Goal: Task Accomplishment & Management: Complete application form

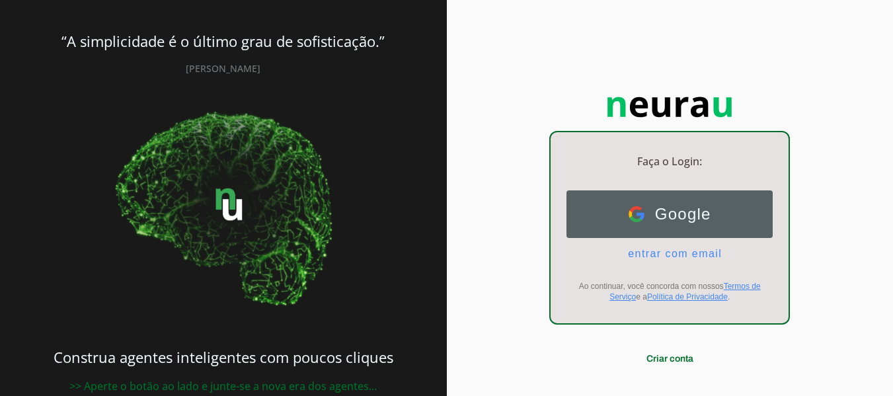
click at [702, 202] on button "Google Google" at bounding box center [669, 214] width 206 height 48
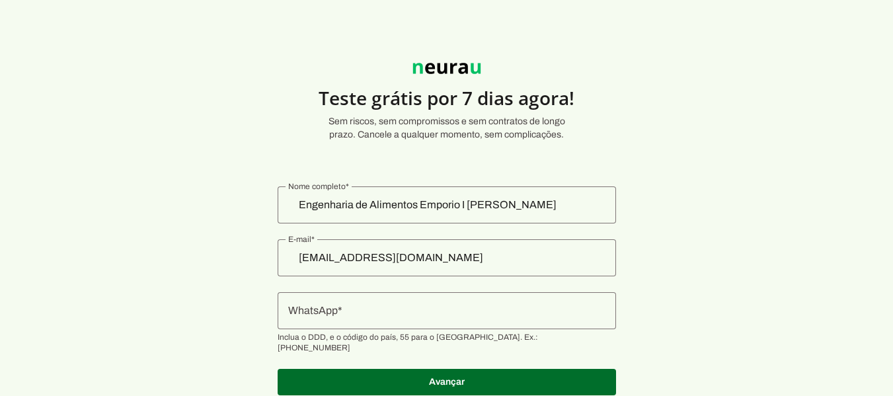
scroll to position [36, 0]
click at [537, 202] on input "Engenharia de Alimentos Emporio I [PERSON_NAME]" at bounding box center [446, 205] width 317 height 16
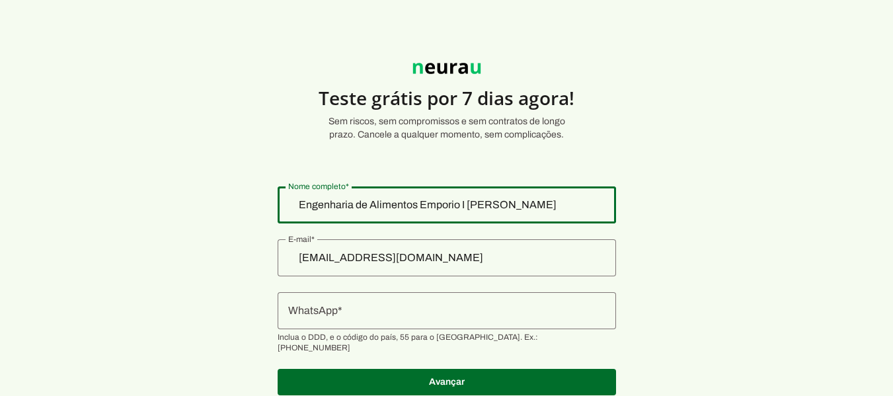
click at [537, 202] on input "Engenharia de Alimentos Emporio I [PERSON_NAME]" at bounding box center [446, 205] width 317 height 16
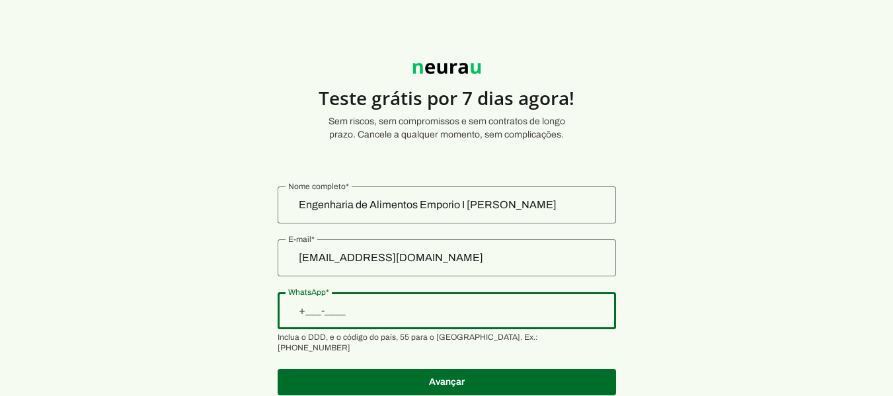
click at [467, 303] on input "WhatsApp" at bounding box center [446, 311] width 317 height 16
type input "+55 (24) 9 8848-2774"
type md-outlined-text-field "+55 (24) 9 8848-2774"
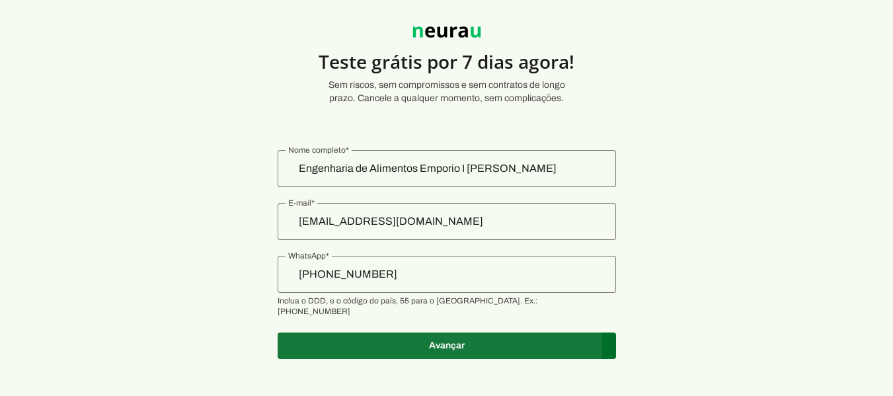
click at [441, 330] on span at bounding box center [447, 346] width 338 height 32
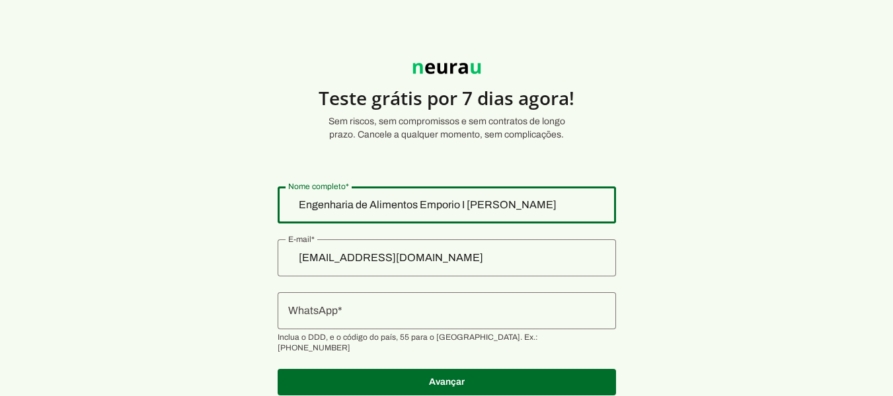
click at [482, 207] on input "Engenharia de Alimentos Emporio I [PERSON_NAME]" at bounding box center [446, 205] width 317 height 16
click at [391, 266] on div "engenharia.emporioipiatti@gmail.com" at bounding box center [447, 257] width 338 height 37
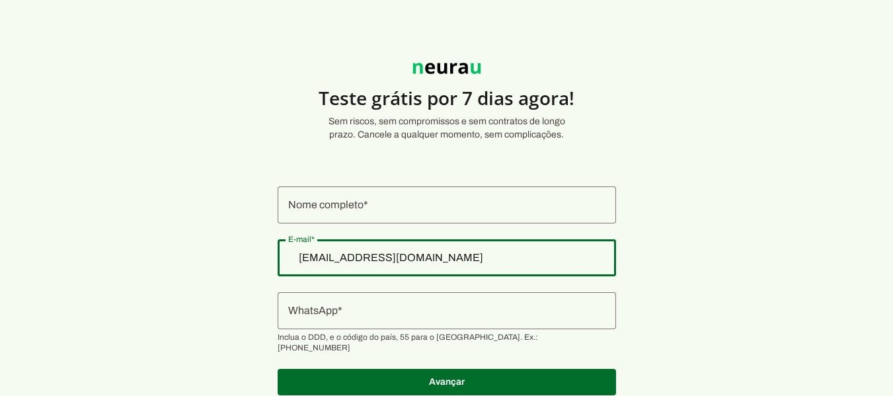
click at [391, 266] on div "[EMAIL_ADDRESS][DOMAIN_NAME]" at bounding box center [447, 257] width 338 height 37
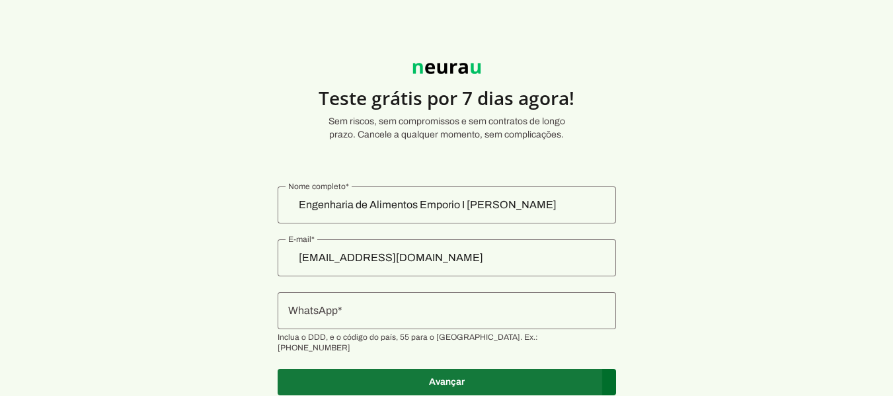
click at [480, 372] on span at bounding box center [447, 382] width 338 height 32
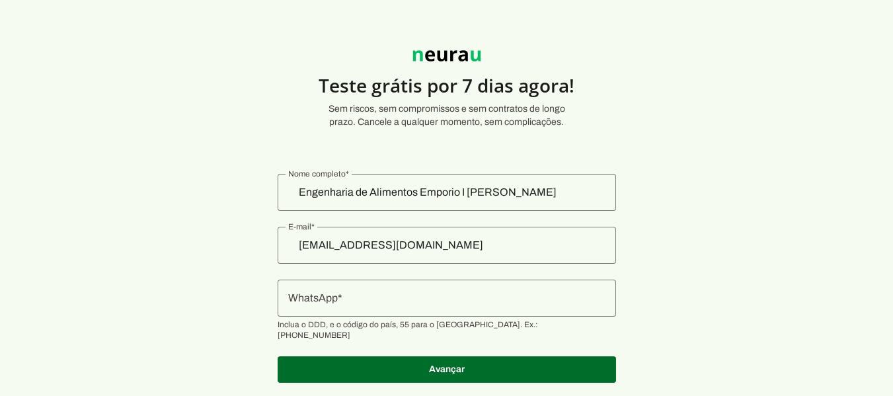
scroll to position [15, 0]
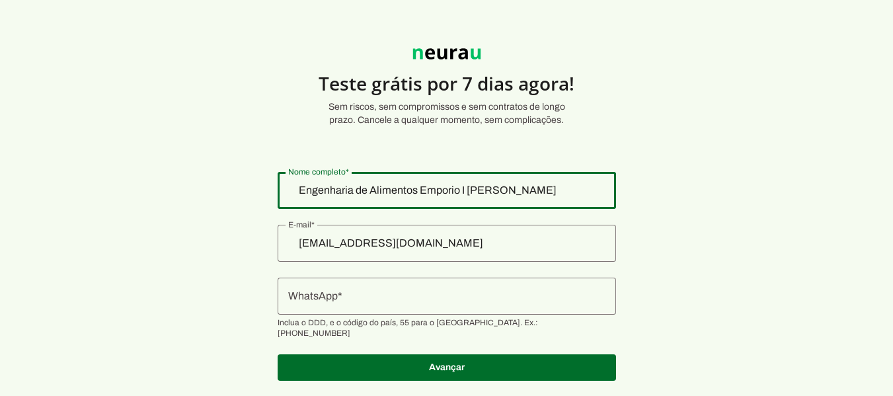
click at [461, 200] on div "Engenharia de Alimentos Emporio I [PERSON_NAME]" at bounding box center [447, 190] width 338 height 37
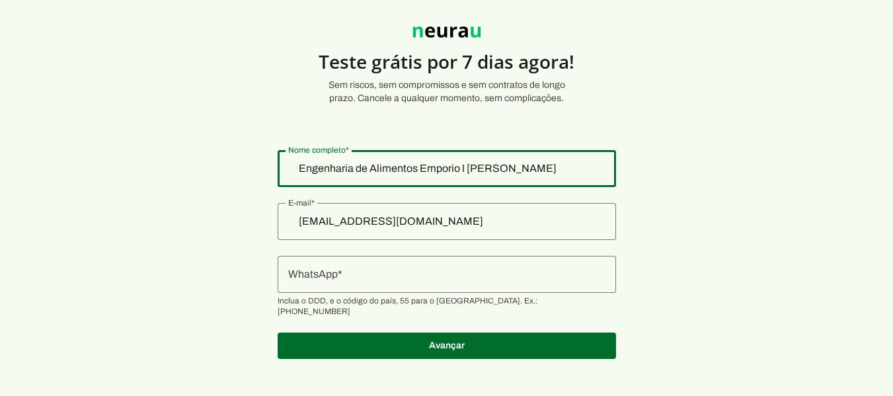
scroll to position [0, 0]
